Goal: Task Accomplishment & Management: Manage account settings

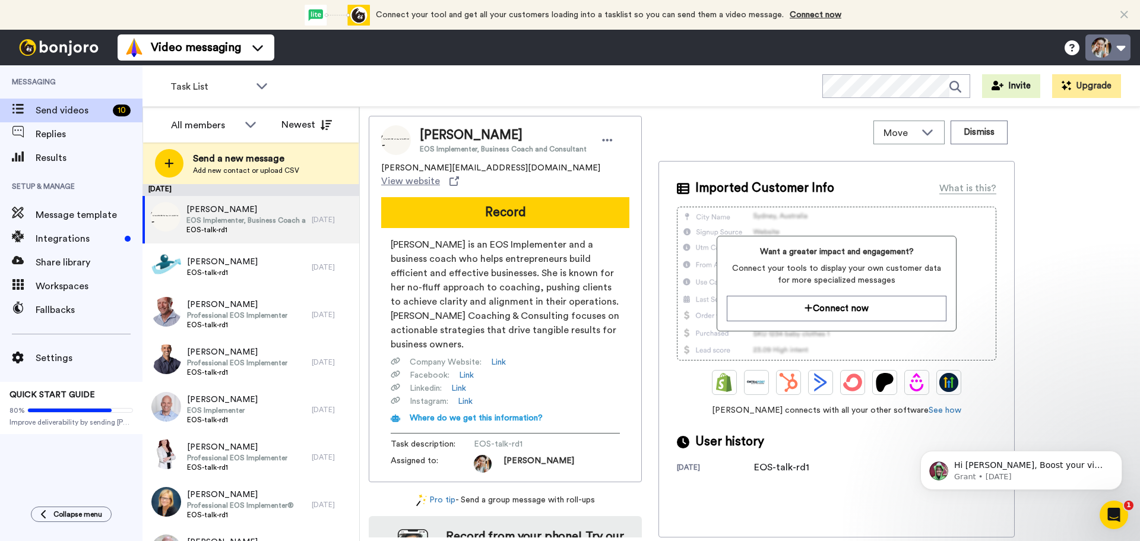
click at [1124, 47] on button at bounding box center [1107, 47] width 45 height 26
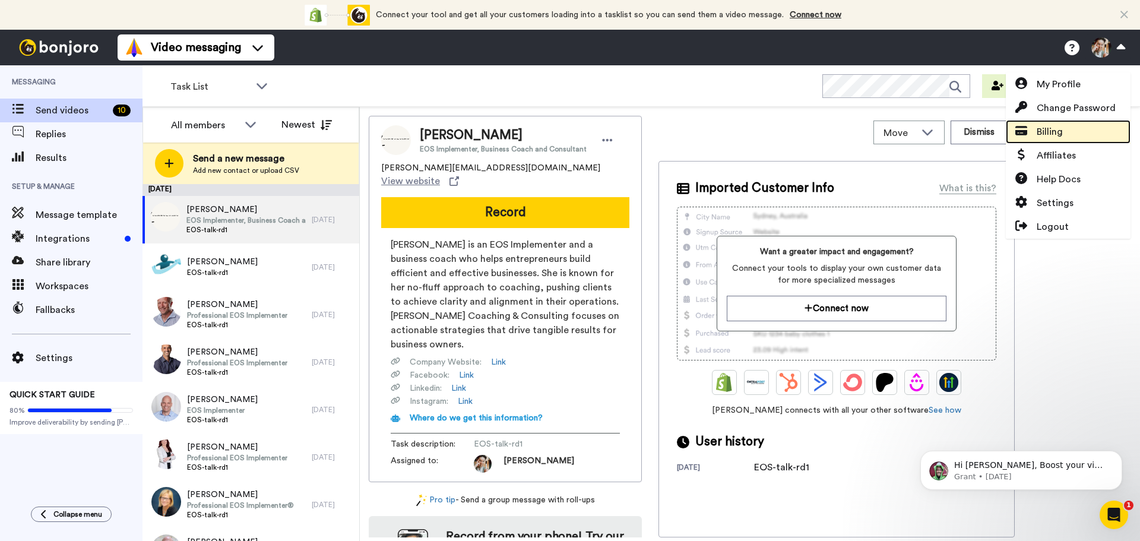
click at [1054, 130] on span "Billing" at bounding box center [1049, 132] width 26 height 14
